Goal: Information Seeking & Learning: Learn about a topic

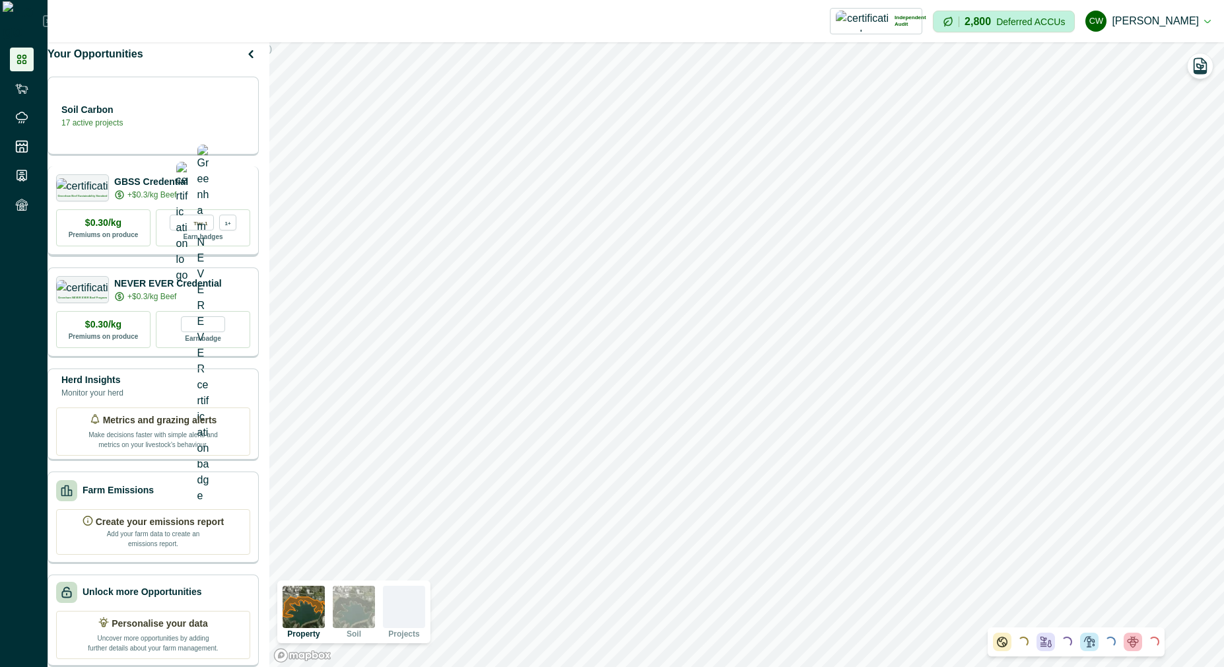
click at [177, 178] on p "GBSS Credential" at bounding box center [151, 182] width 74 height 14
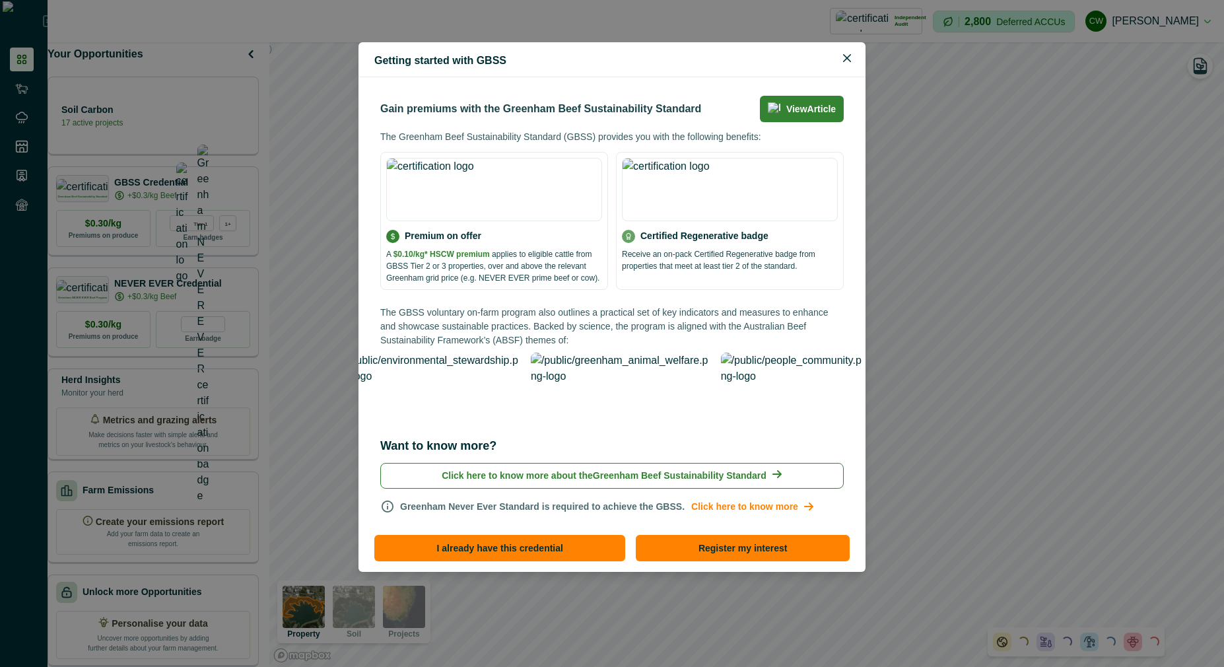
click at [215, 137] on div "Getting started with GBSS Gain premiums with the Greenham Beef Sustainability S…" at bounding box center [612, 333] width 1224 height 667
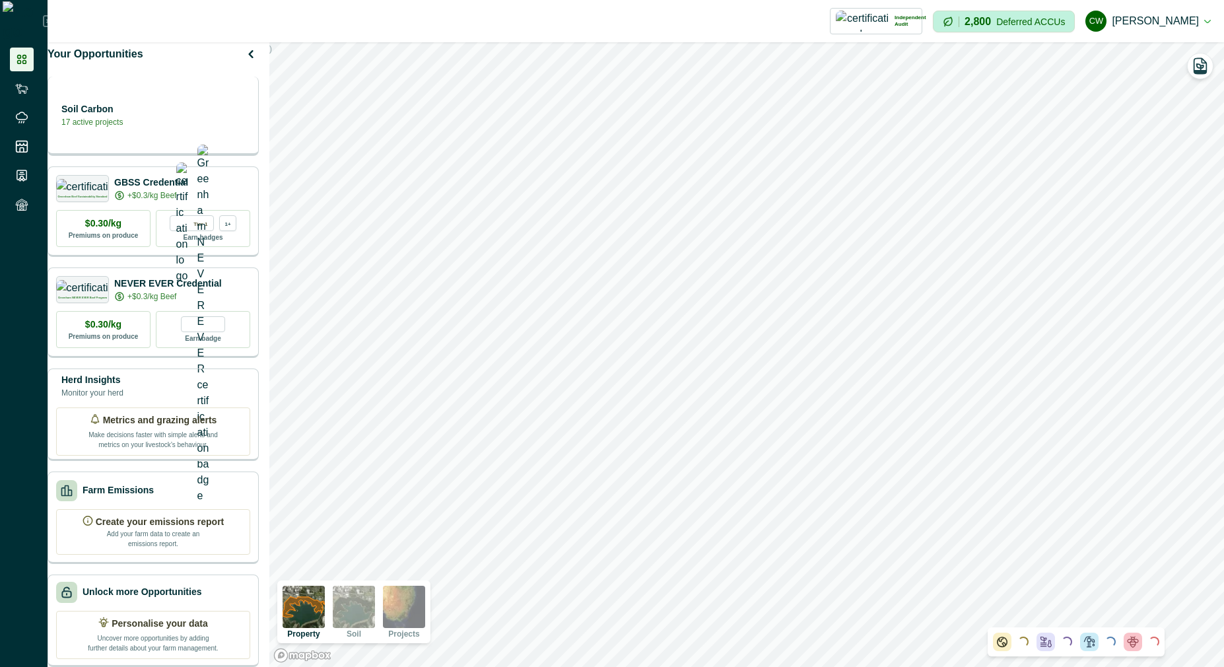
click at [207, 129] on div "Soil Carbon 17 active projects" at bounding box center [153, 116] width 211 height 79
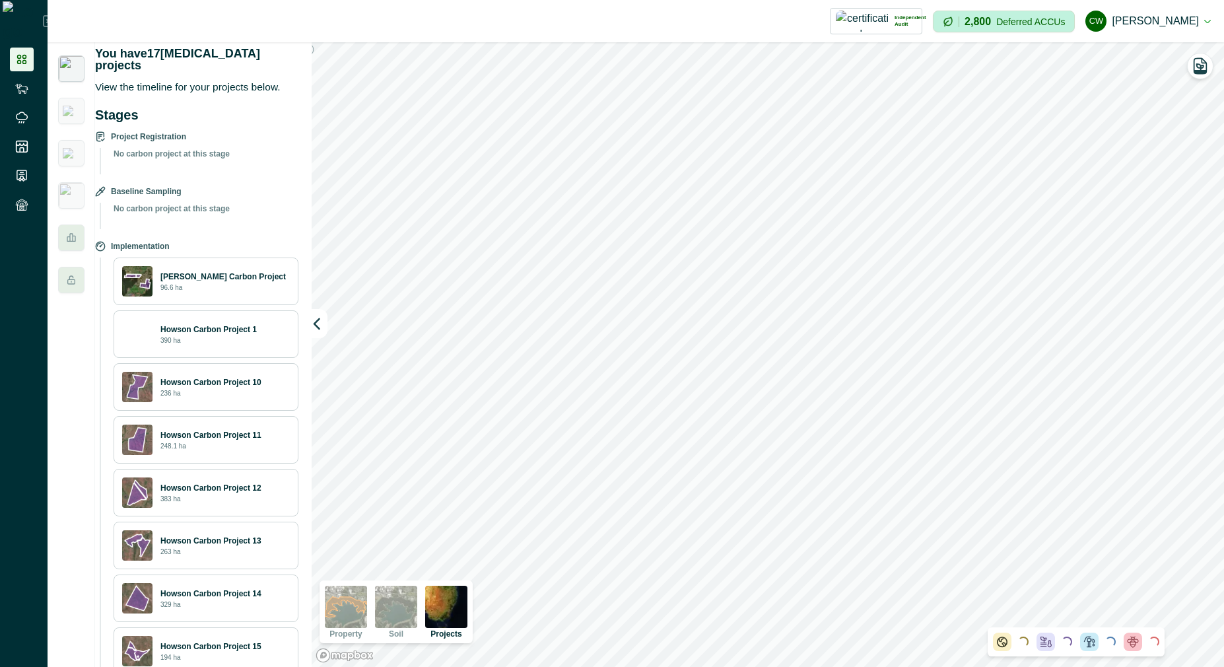
click at [71, 71] on img at bounding box center [71, 68] width 26 height 26
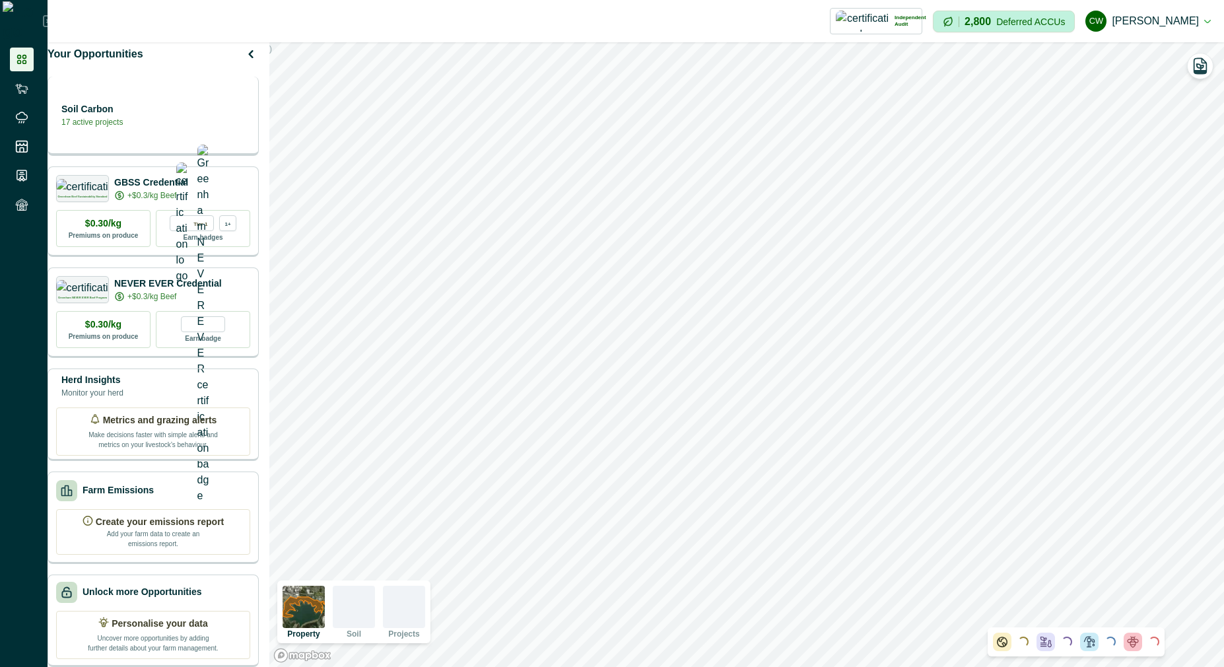
click at [164, 116] on div "Soil Carbon 17 active projects" at bounding box center [153, 115] width 194 height 26
click at [123, 117] on p "17 active projects" at bounding box center [91, 122] width 61 height 12
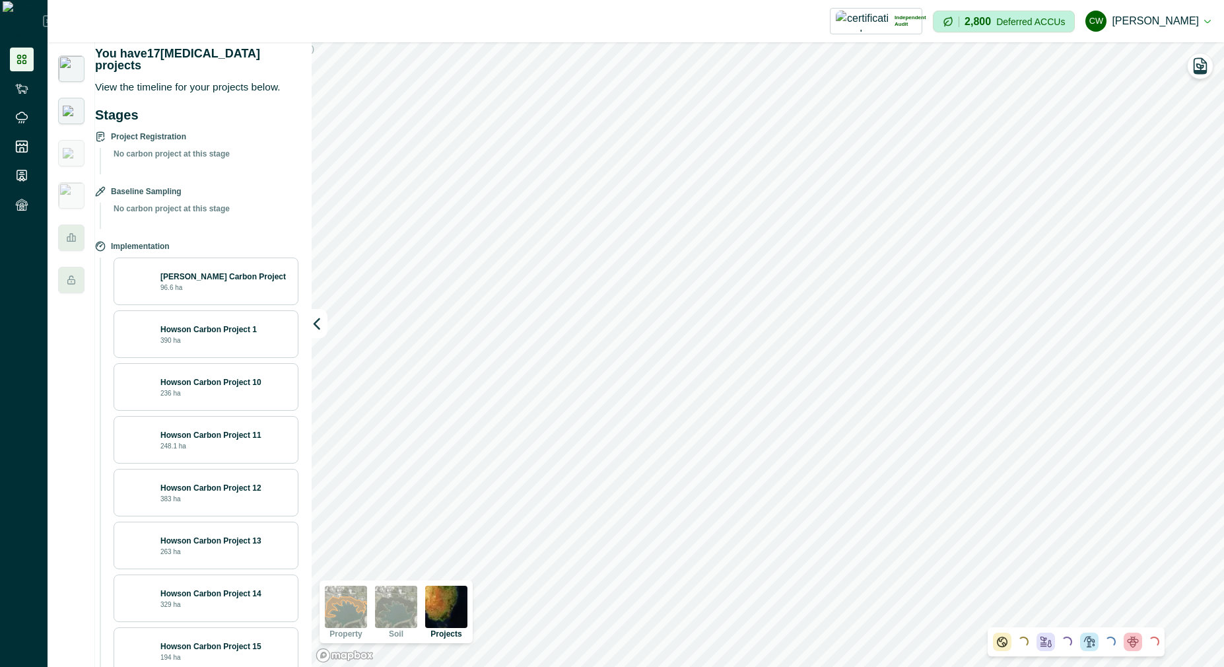
click at [76, 118] on div at bounding box center [71, 111] width 26 height 26
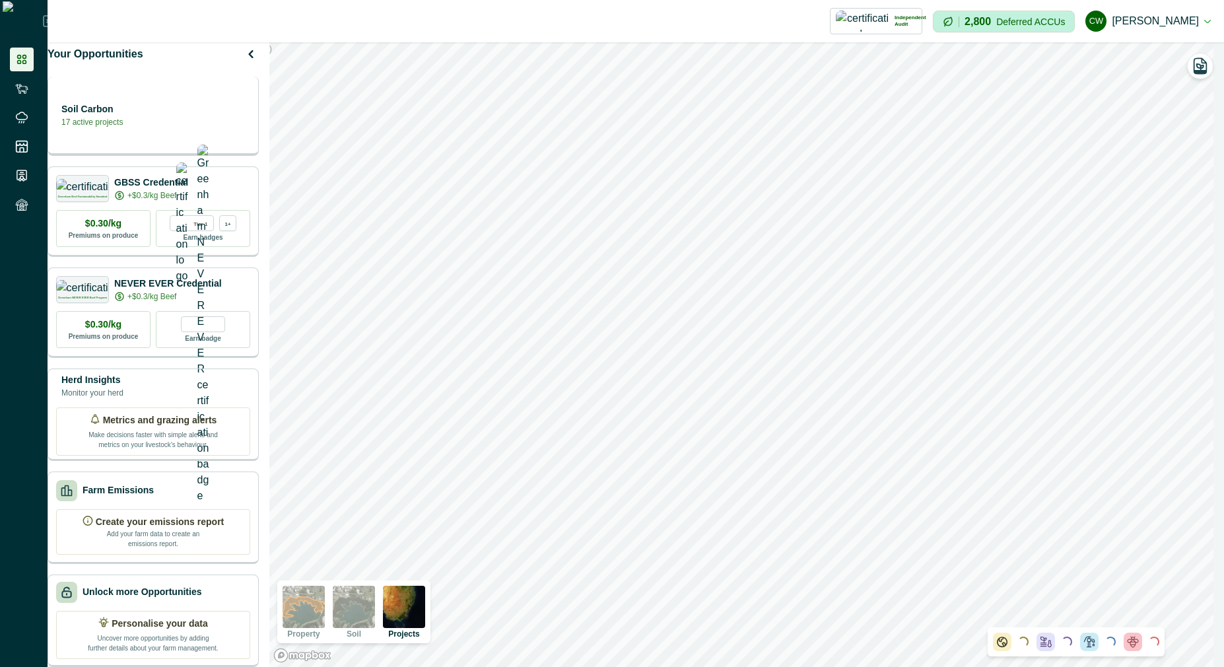
click at [123, 112] on p "Soil Carbon" at bounding box center [91, 109] width 61 height 14
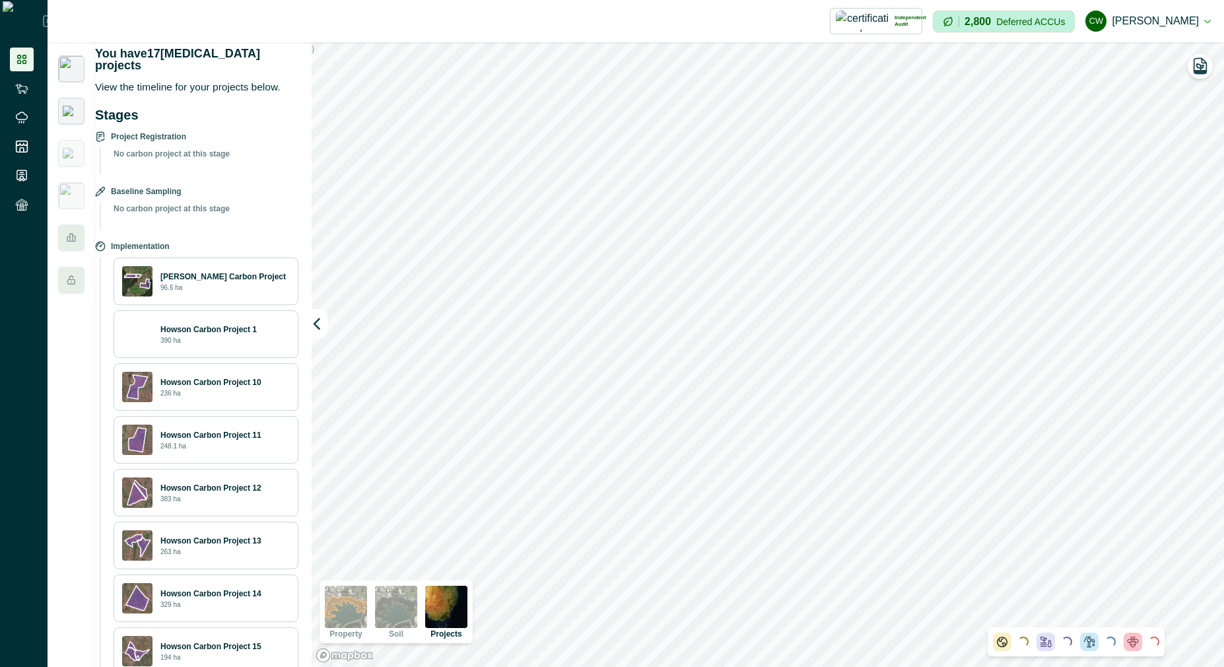
click at [67, 112] on img at bounding box center [71, 111] width 17 height 11
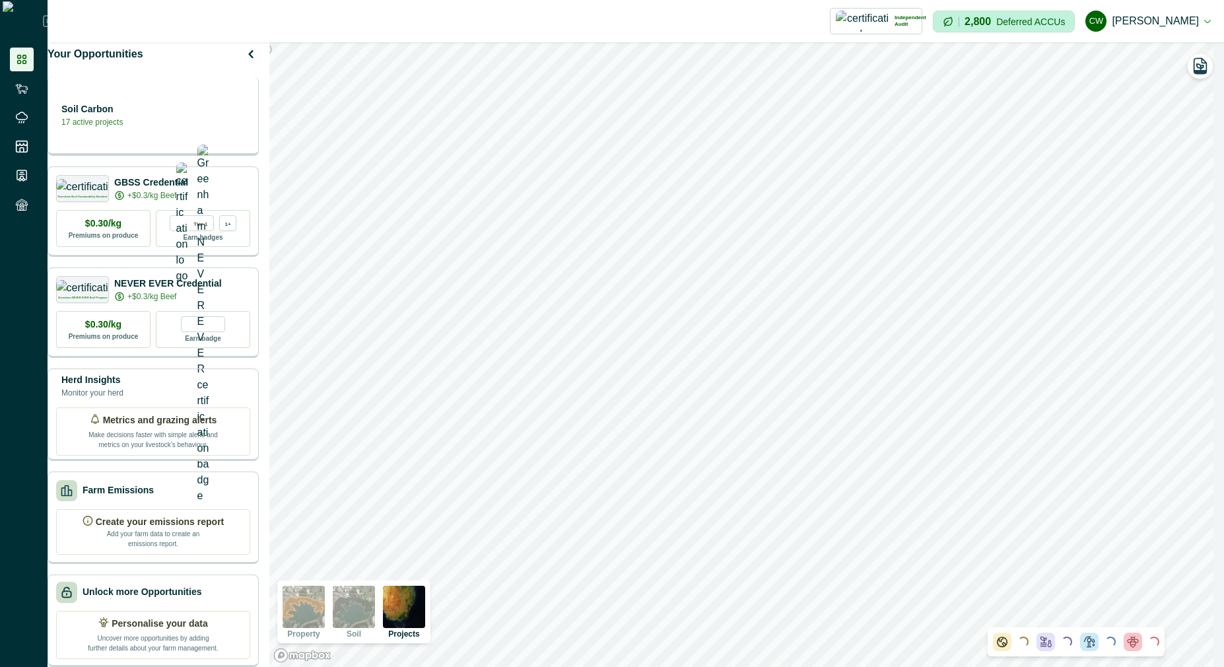
click at [195, 110] on div "Soil Carbon 17 active projects" at bounding box center [153, 115] width 194 height 26
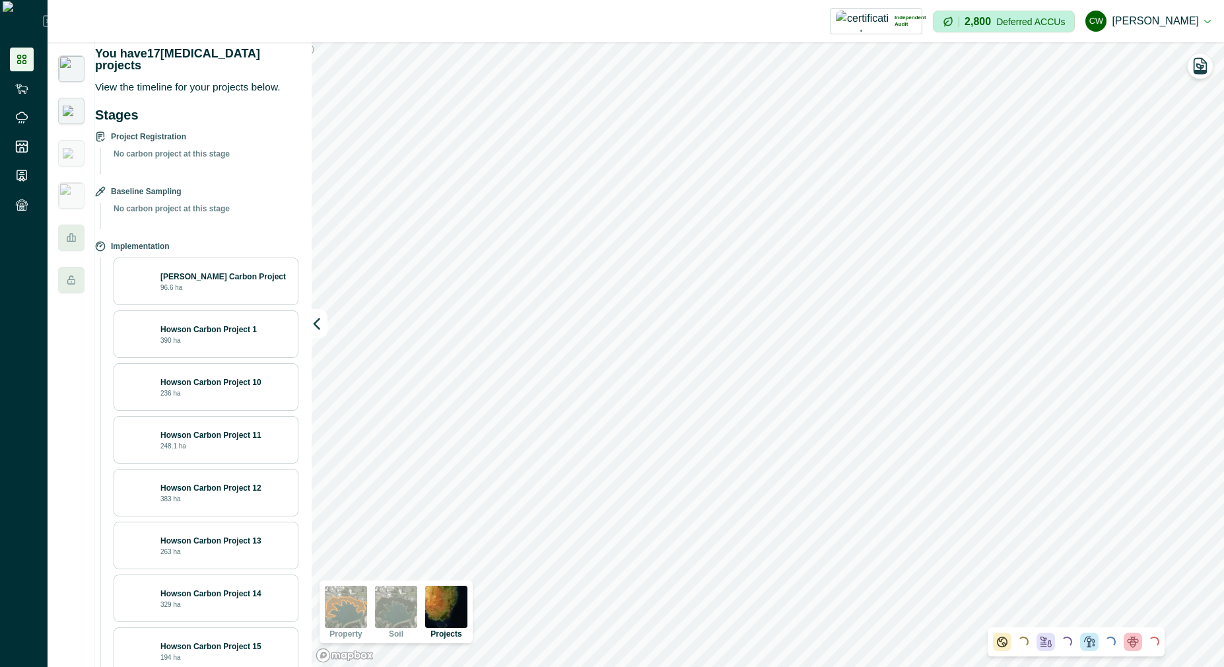
click at [71, 106] on img at bounding box center [71, 111] width 17 height 11
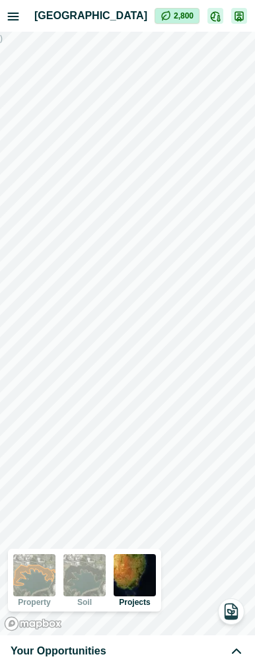
click at [162, 656] on div "Your Opportunities" at bounding box center [128, 651] width 234 height 16
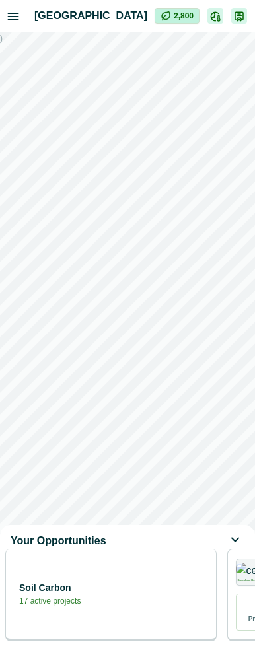
click at [139, 607] on div "Soil Carbon 17 active projects" at bounding box center [111, 593] width 194 height 26
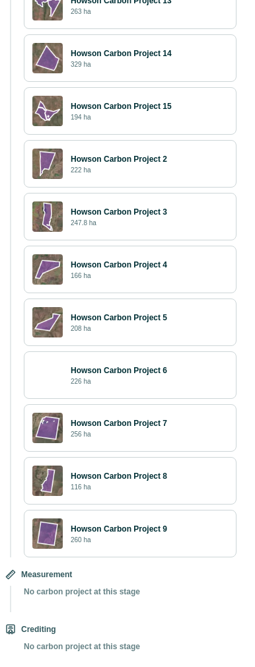
drag, startPoint x: 171, startPoint y: 144, endPoint x: 170, endPoint y: 151, distance: 7.3
click at [167, 153] on p "Howson Carbon Project 2" at bounding box center [119, 159] width 96 height 12
